Goal: Information Seeking & Learning: Learn about a topic

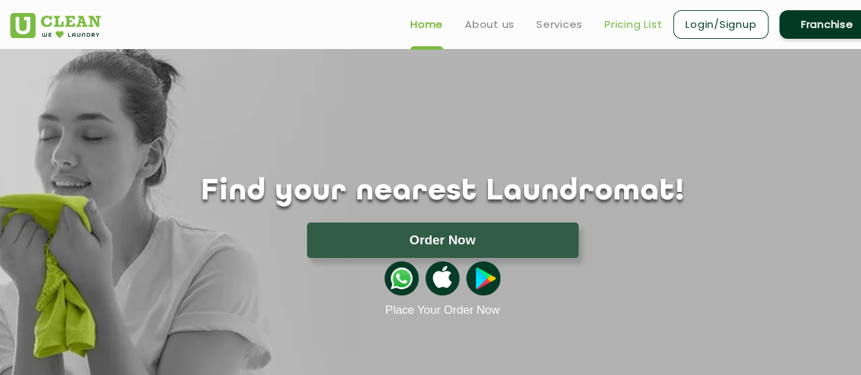
click at [622, 22] on link "Pricing List" at bounding box center [633, 24] width 58 height 16
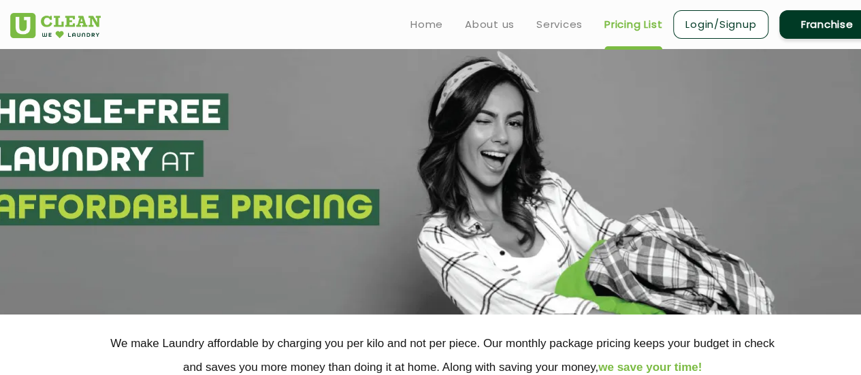
scroll to position [328, 0]
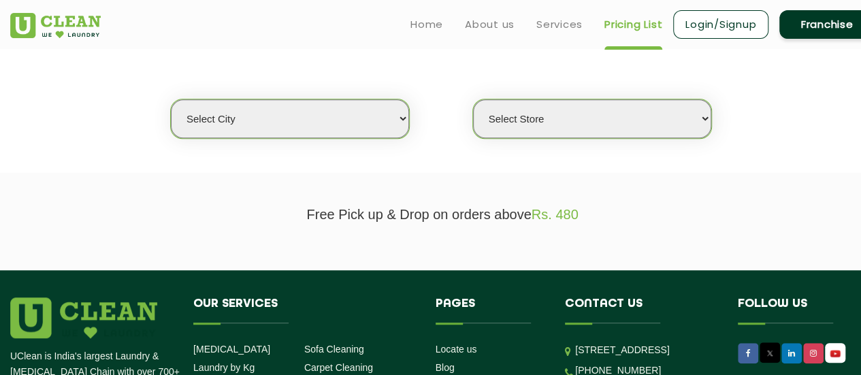
click at [287, 117] on select "Select city [GEOGRAPHIC_DATA] [GEOGRAPHIC_DATA] [GEOGRAPHIC_DATA] [GEOGRAPHIC_D…" at bounding box center [290, 118] width 238 height 39
select select "2"
click at [171, 99] on select "Select city [GEOGRAPHIC_DATA] [GEOGRAPHIC_DATA] [GEOGRAPHIC_DATA] [GEOGRAPHIC_D…" at bounding box center [290, 118] width 238 height 39
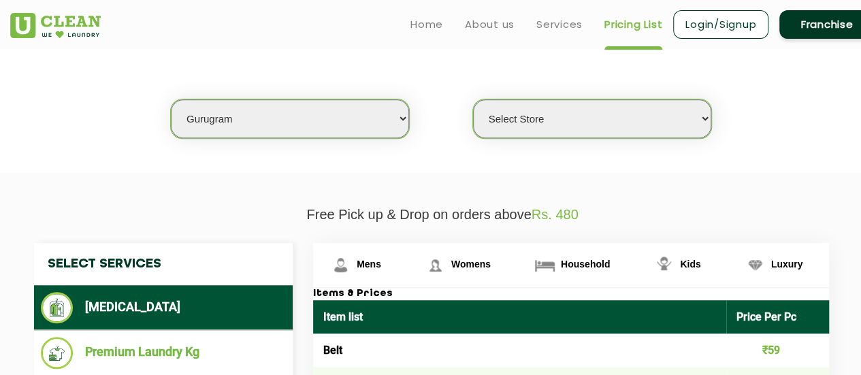
click at [606, 123] on select "Select Store [GEOGRAPHIC_DATA] Sector 66 [GEOGRAPHIC_DATA] Phase [GEOGRAPHIC_DA…" at bounding box center [592, 118] width 238 height 39
click at [473, 99] on select "Select Store [GEOGRAPHIC_DATA] Sector 66 [GEOGRAPHIC_DATA] Phase [GEOGRAPHIC_DA…" at bounding box center [592, 118] width 238 height 39
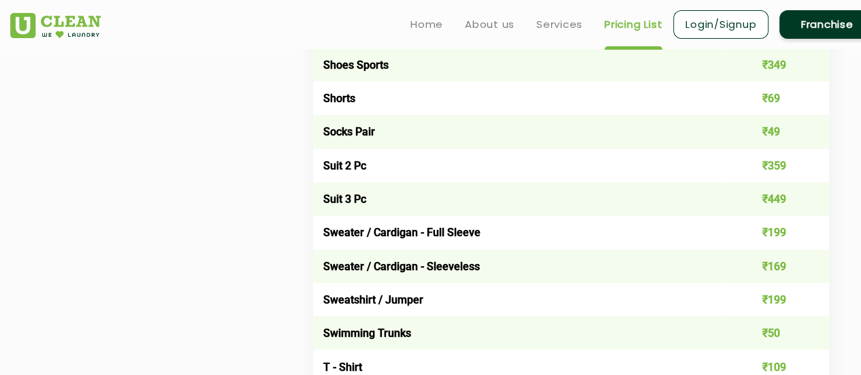
scroll to position [2122, 0]
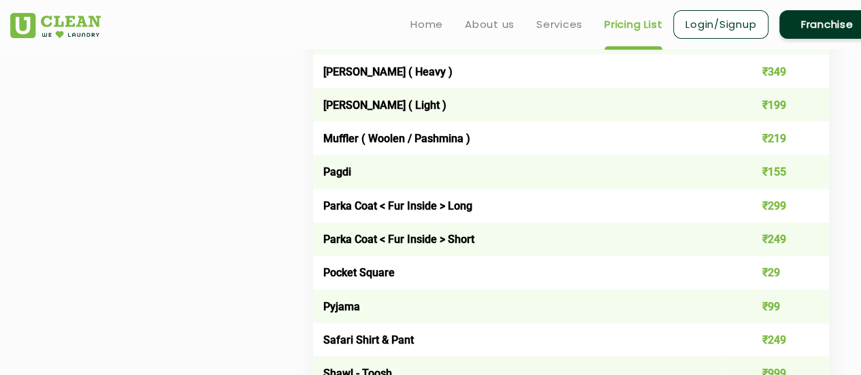
click at [245, 239] on div "Select Services [MEDICAL_DATA] Premium Laundry Kg Laundry - Wash & Fold Laundry…" at bounding box center [442, 267] width 837 height 2485
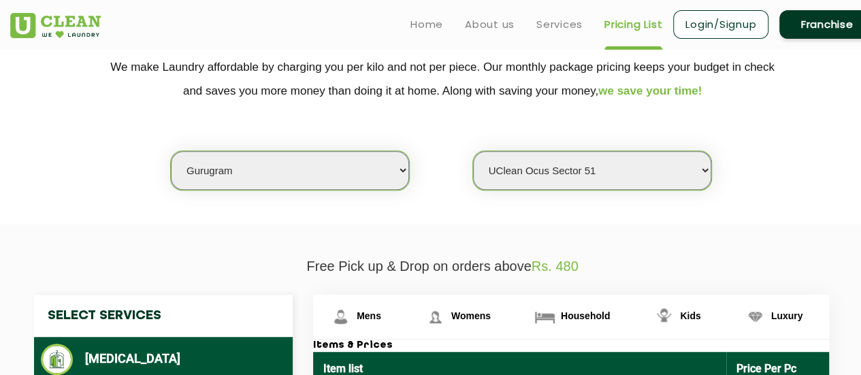
scroll to position [604, 0]
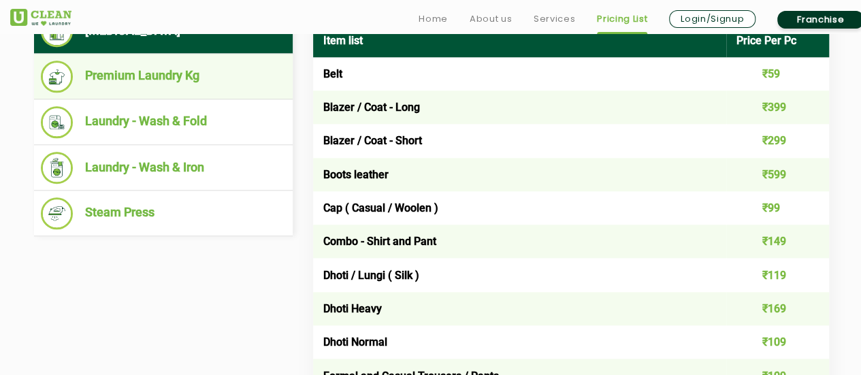
click at [140, 71] on li "Premium Laundry Kg" at bounding box center [163, 77] width 245 height 32
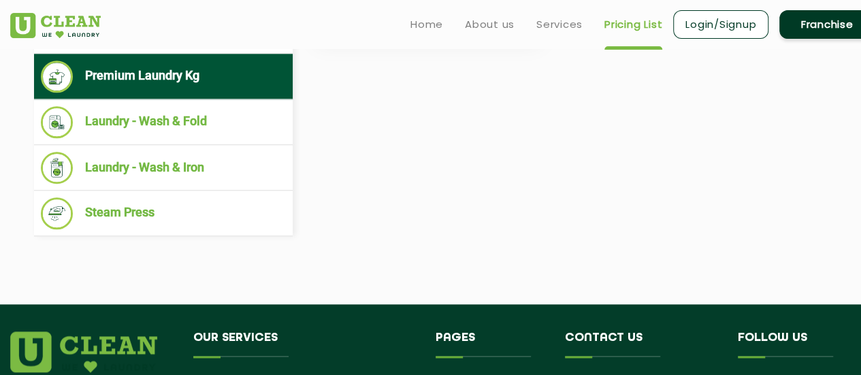
scroll to position [276, 0]
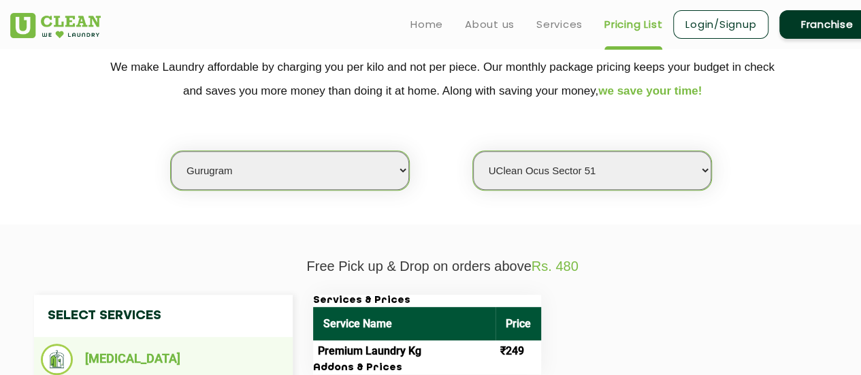
click at [120, 357] on li "[MEDICAL_DATA]" at bounding box center [163, 359] width 245 height 31
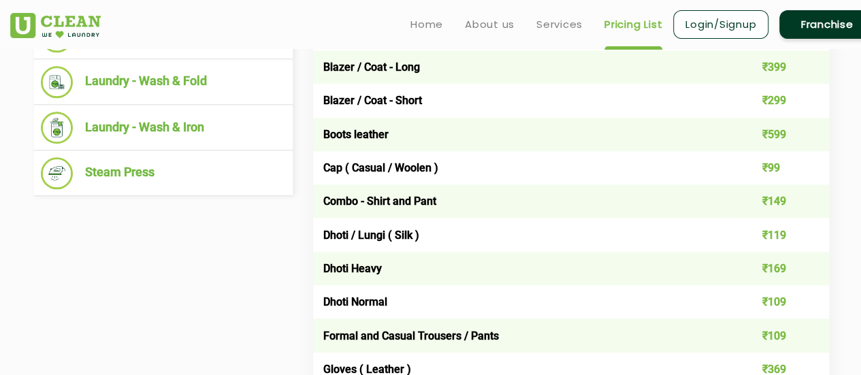
scroll to position [316, 0]
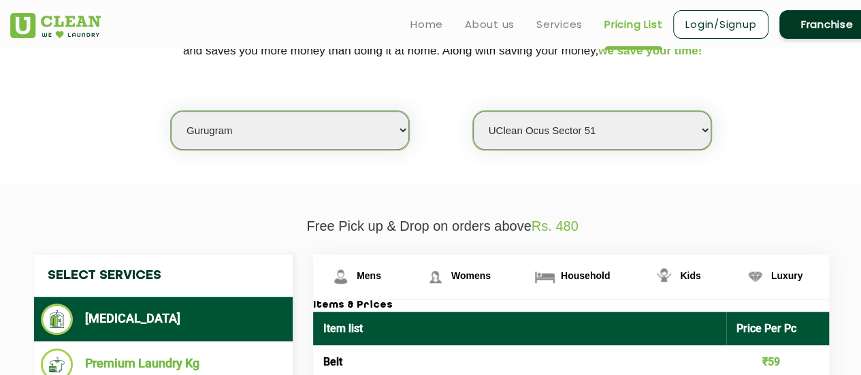
click at [613, 132] on select "Select Store [GEOGRAPHIC_DATA] Sector 66 [GEOGRAPHIC_DATA] Phase [GEOGRAPHIC_DA…" at bounding box center [592, 130] width 238 height 39
select select "521"
click at [473, 111] on select "Select Store [GEOGRAPHIC_DATA] Sector 66 [GEOGRAPHIC_DATA] Phase [GEOGRAPHIC_DA…" at bounding box center [592, 130] width 238 height 39
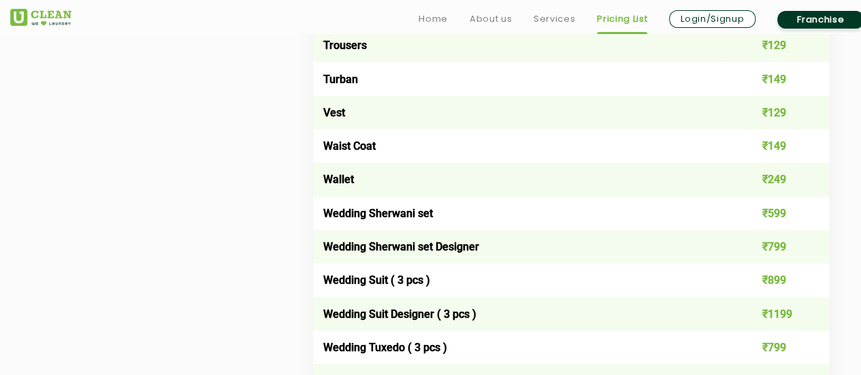
scroll to position [2941, 0]
